Goal: Navigation & Orientation: Find specific page/section

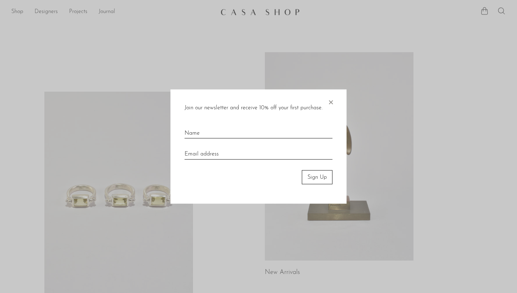
click at [333, 100] on span "×" at bounding box center [330, 100] width 7 height 23
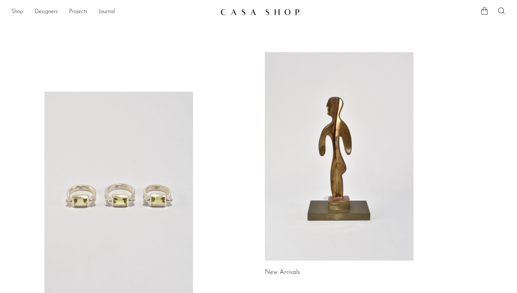
click at [18, 13] on link "Shop" at bounding box center [17, 11] width 12 height 9
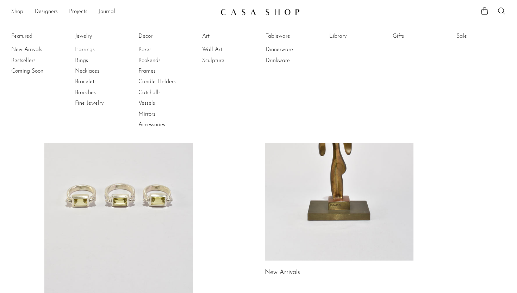
click at [281, 61] on link "Drinkware" at bounding box center [292, 61] width 53 height 8
click at [283, 49] on link "Dinnerware" at bounding box center [292, 50] width 53 height 8
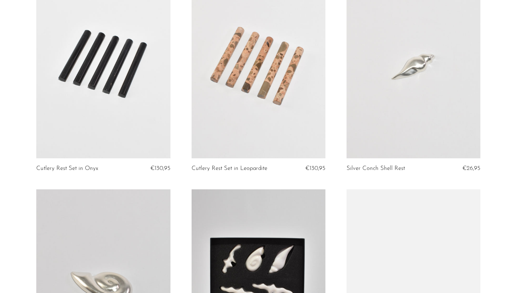
scroll to position [970, 0]
